Goal: Participate in discussion

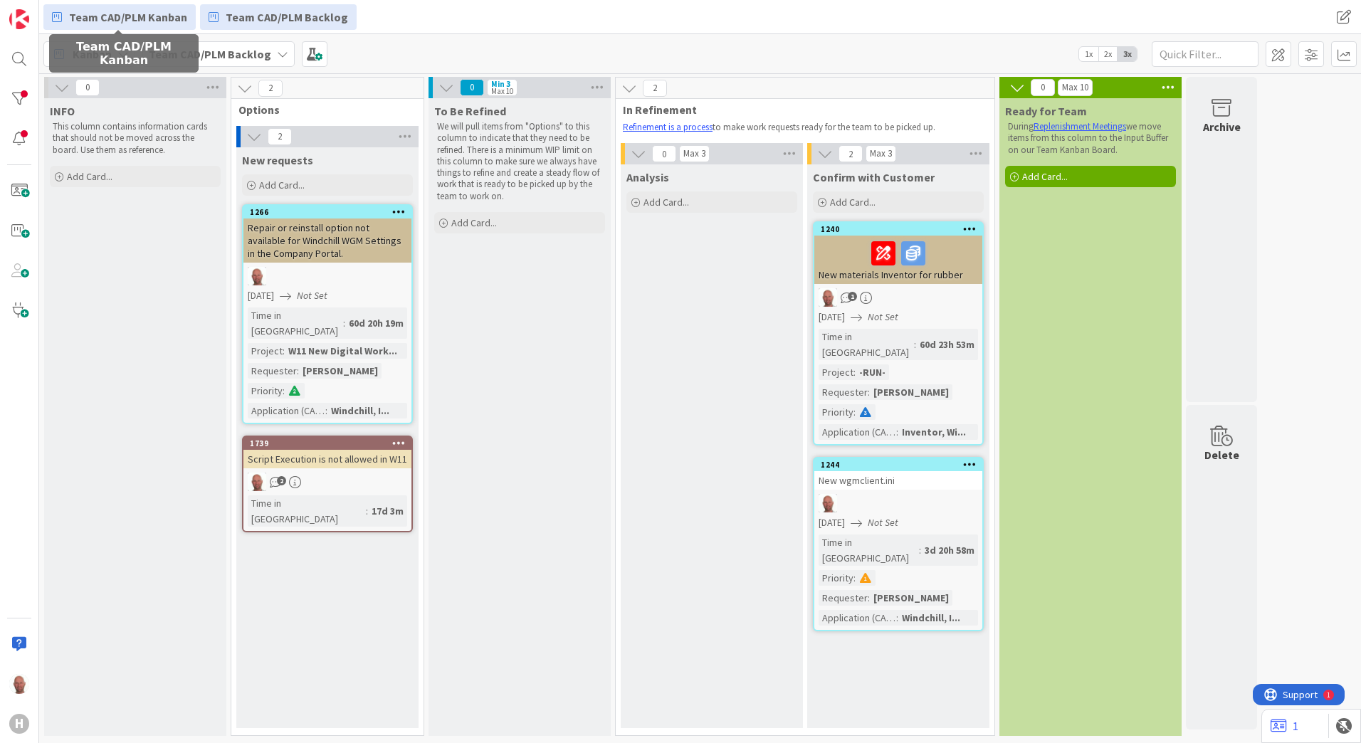
click at [121, 14] on span "Team CAD/PLM Kanban" at bounding box center [128, 17] width 118 height 17
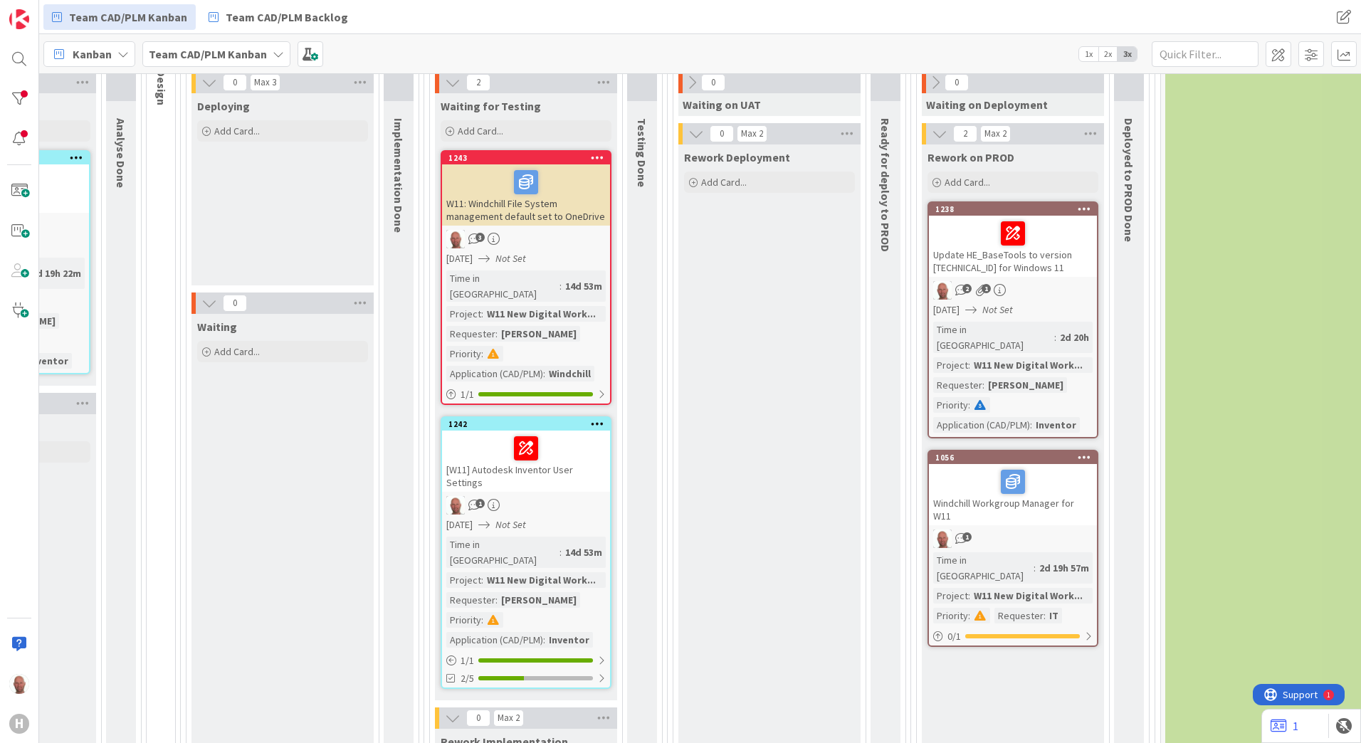
scroll to position [996, 526]
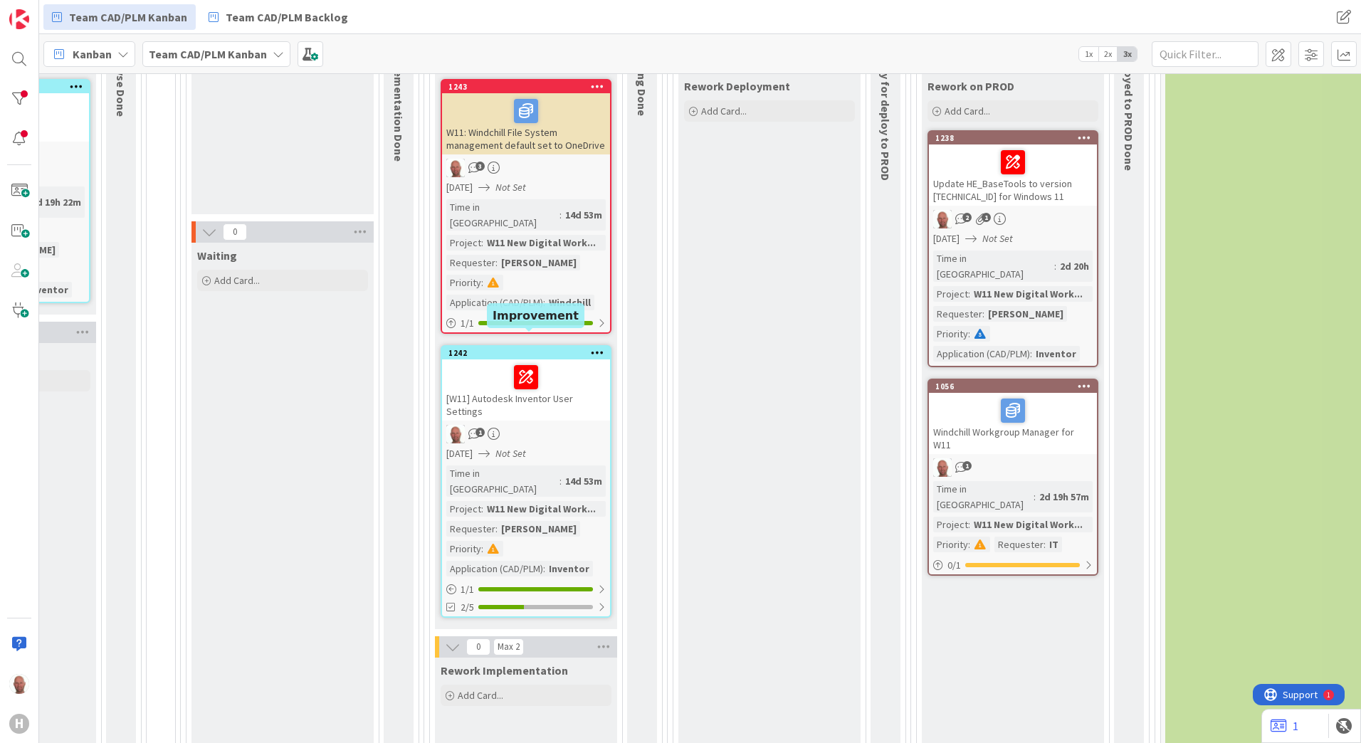
click at [501, 348] on div "1242" at bounding box center [529, 353] width 162 height 10
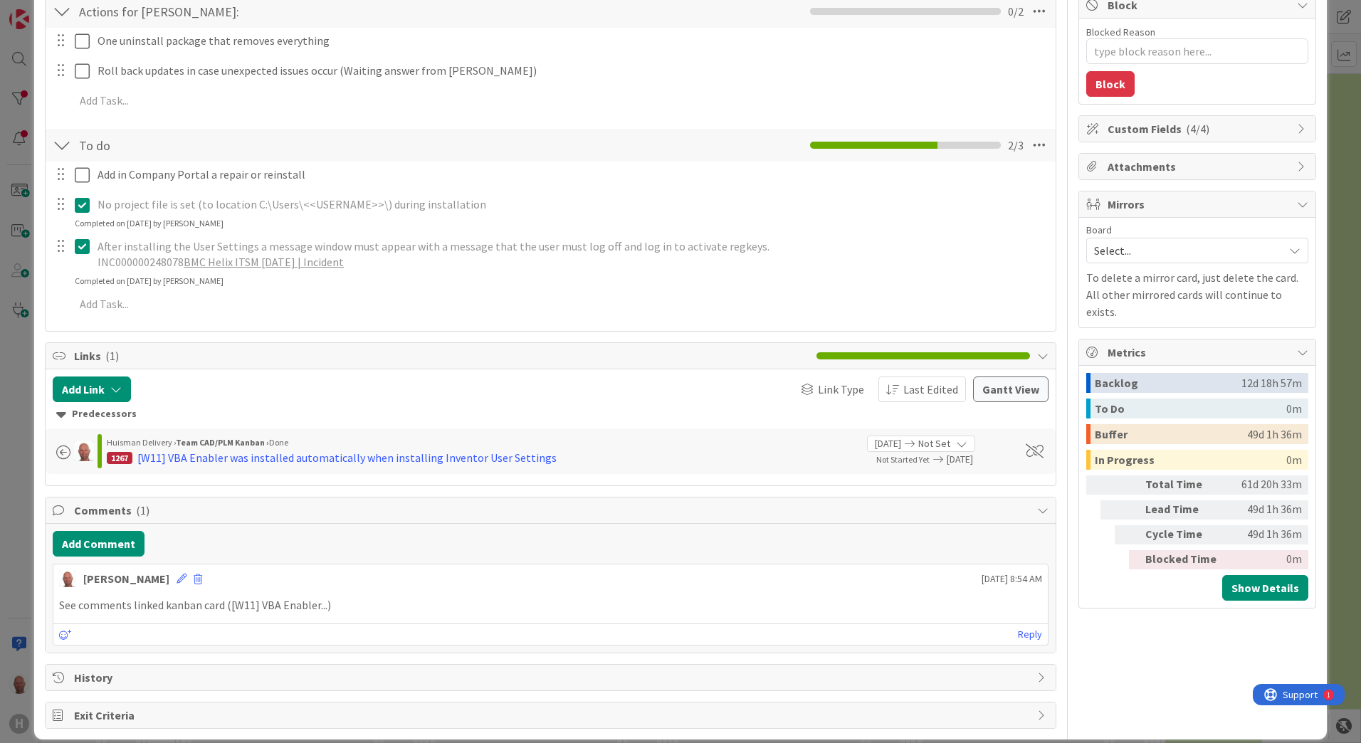
scroll to position [285, 0]
click at [388, 454] on div "[W11] VBA Enabler was installed automatically when installing Inventor User Set…" at bounding box center [346, 456] width 419 height 17
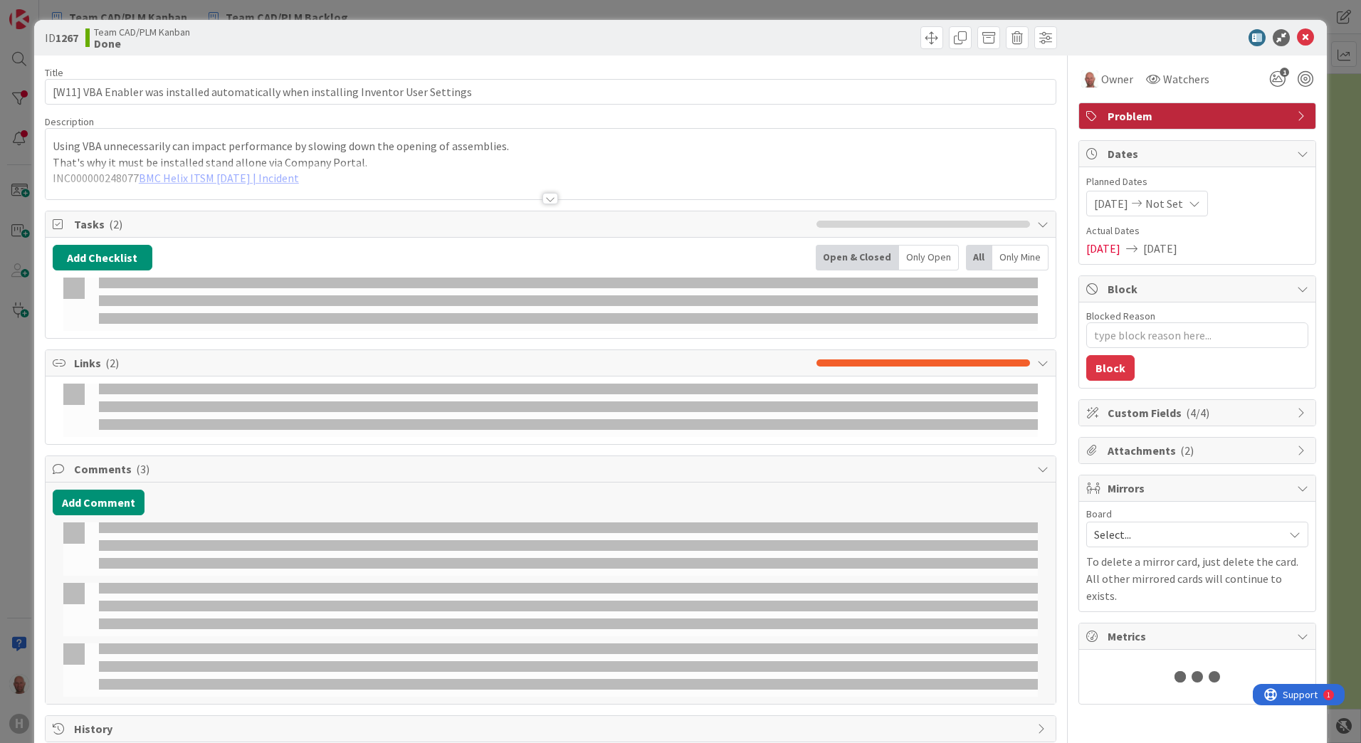
type textarea "x"
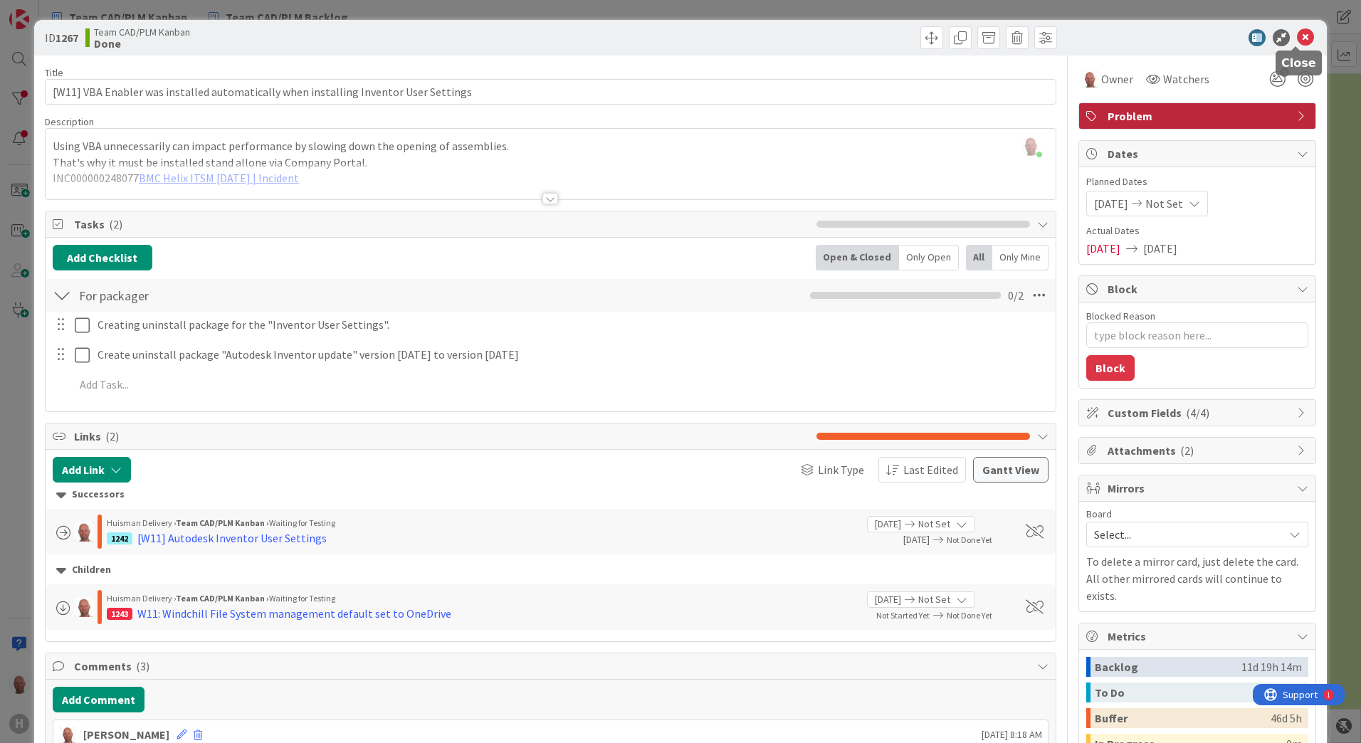
click at [1297, 33] on icon at bounding box center [1305, 37] width 17 height 17
